Goal: Find contact information: Find contact information

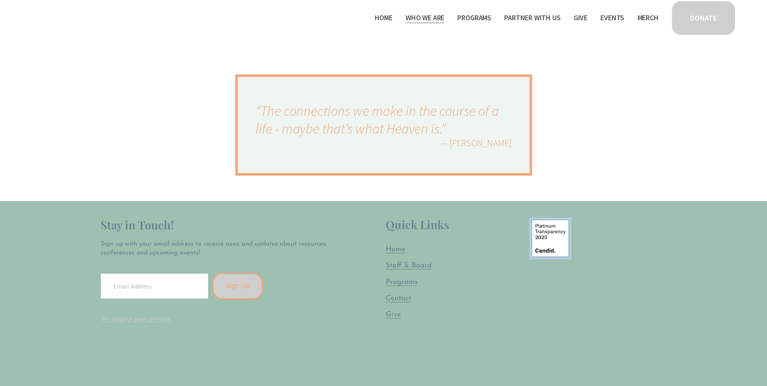
scroll to position [485, 0]
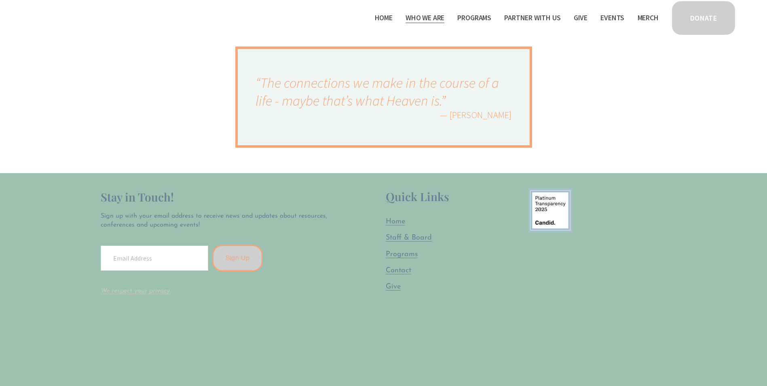
click at [395, 236] on span "Staff & Board" at bounding box center [409, 237] width 46 height 7
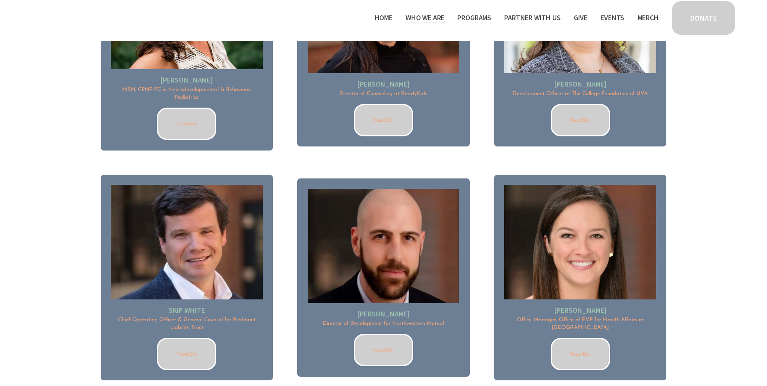
scroll to position [1092, 0]
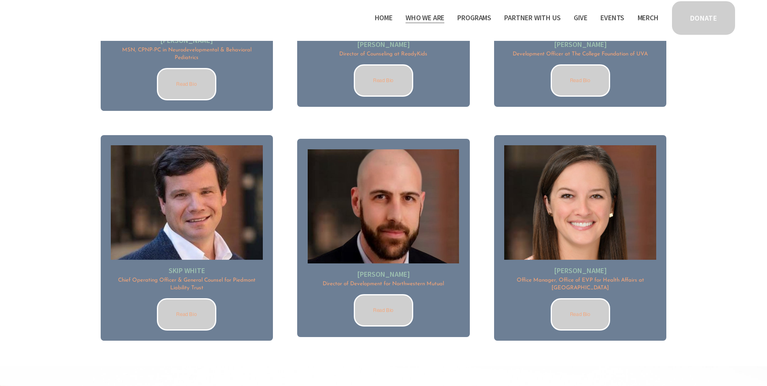
click at [577, 308] on link "Read Bio" at bounding box center [580, 314] width 59 height 32
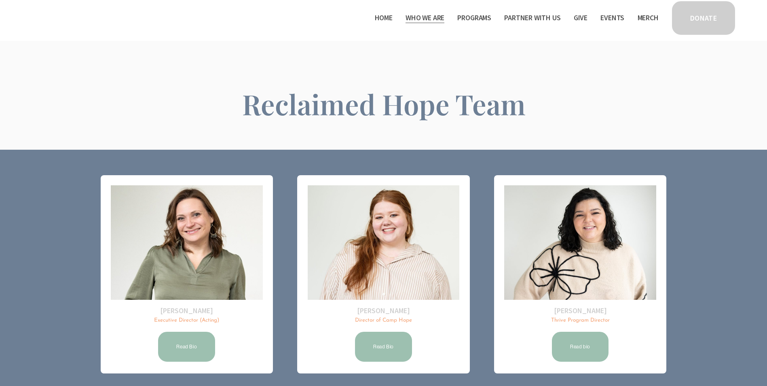
scroll to position [0, 0]
